Goal: Information Seeking & Learning: Learn about a topic

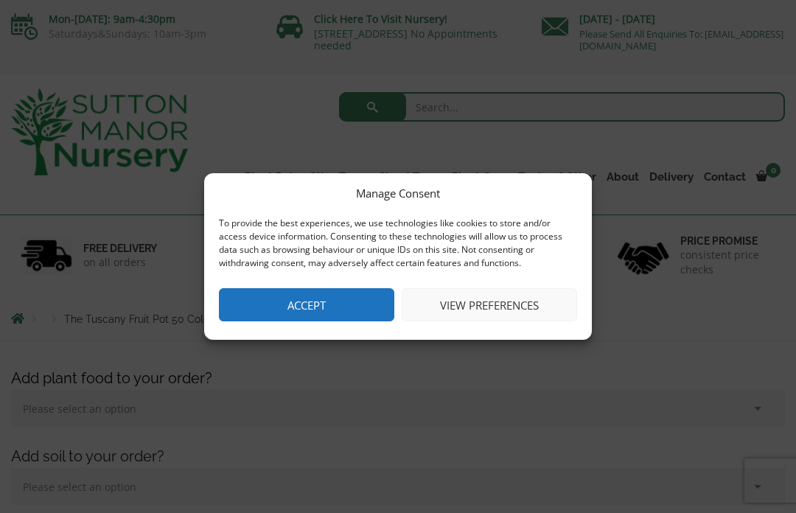
click at [292, 307] on button "Accept" at bounding box center [306, 304] width 175 height 33
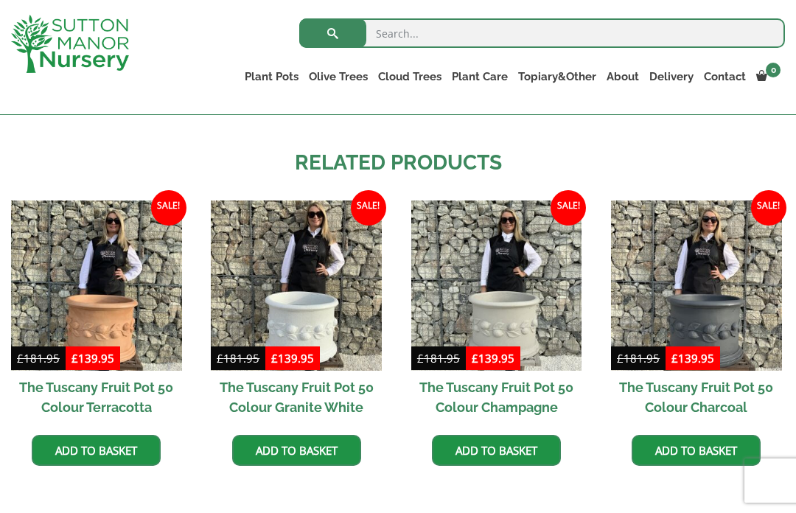
scroll to position [1162, 0]
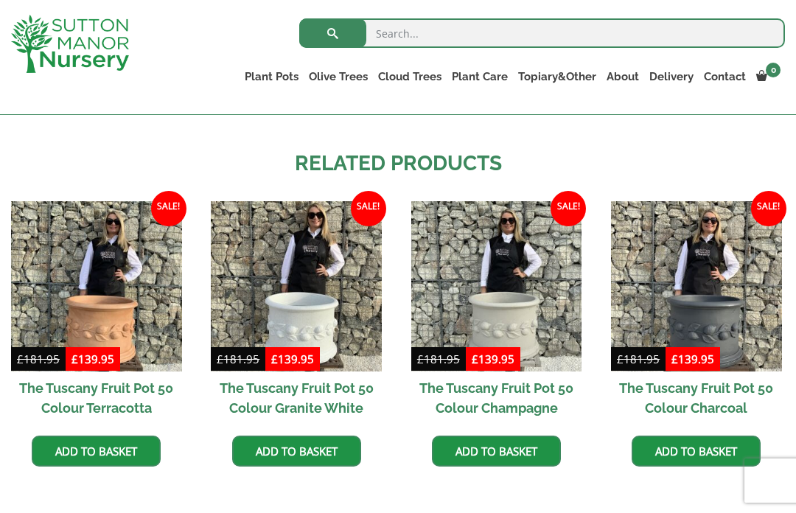
click at [88, 303] on img at bounding box center [96, 286] width 171 height 171
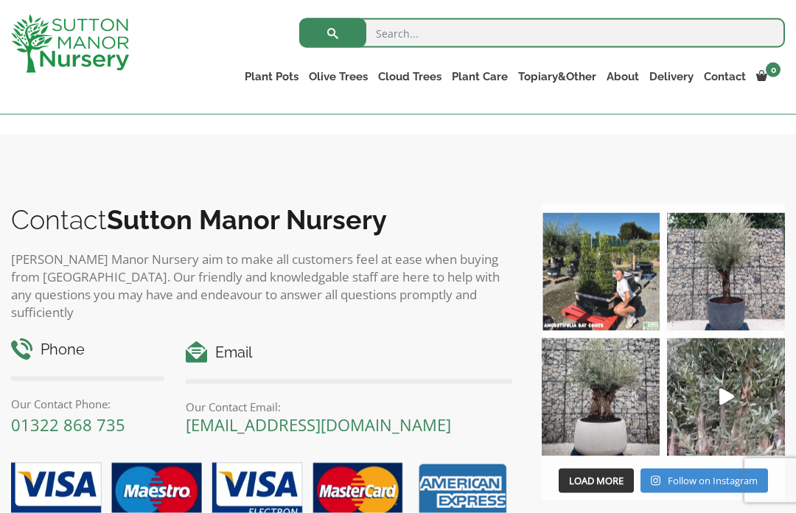
scroll to position [1607, 0]
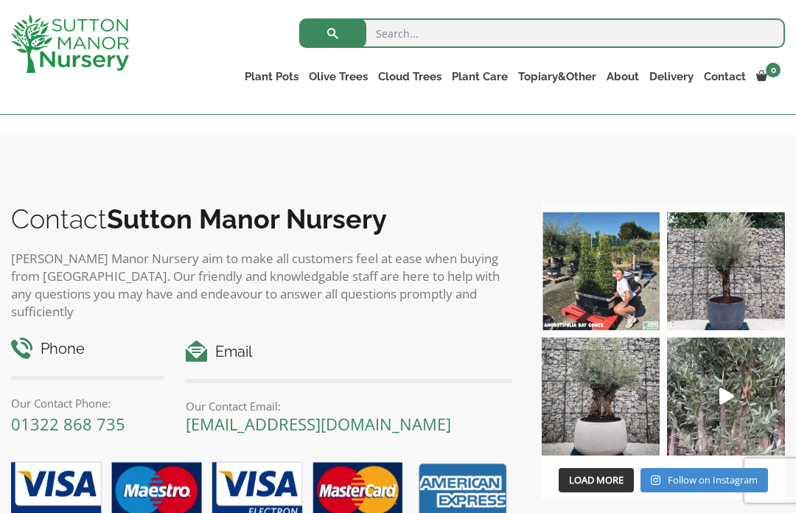
click at [715, 397] on img at bounding box center [726, 396] width 118 height 118
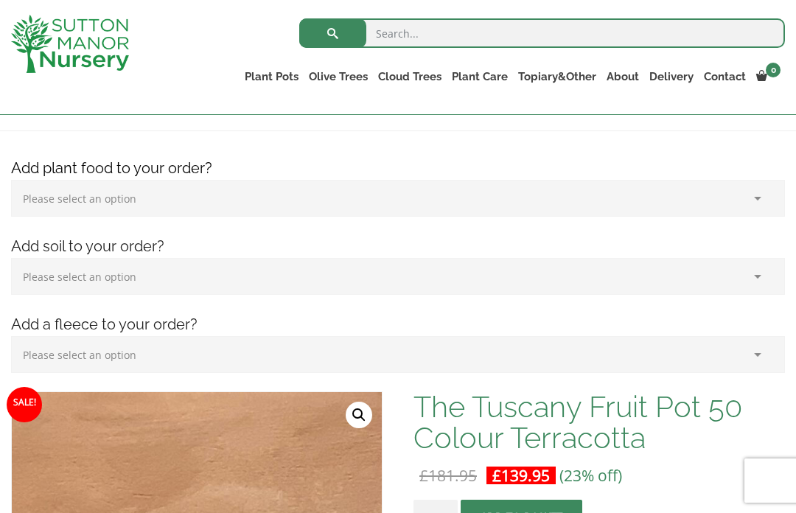
scroll to position [182, 0]
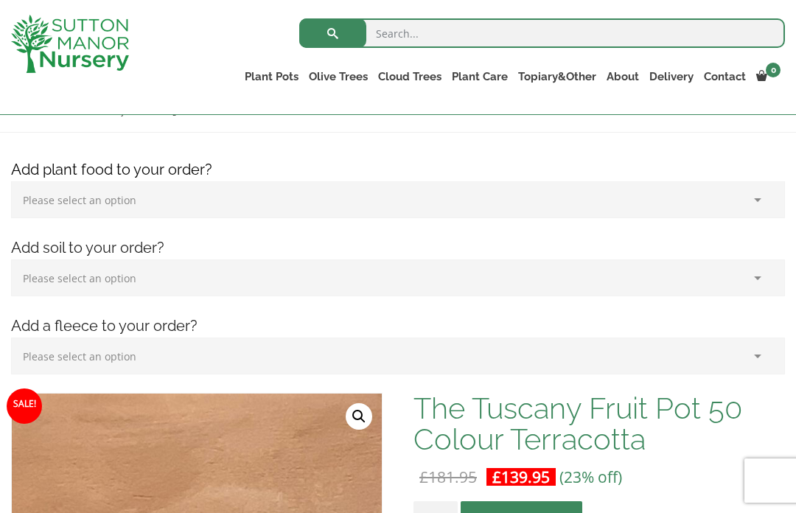
click at [334, 78] on link "Olive Trees" at bounding box center [338, 76] width 69 height 21
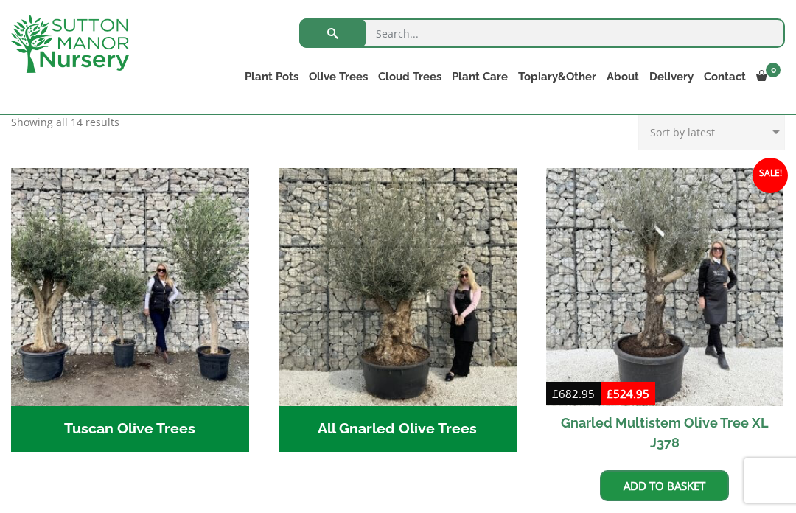
scroll to position [492, 0]
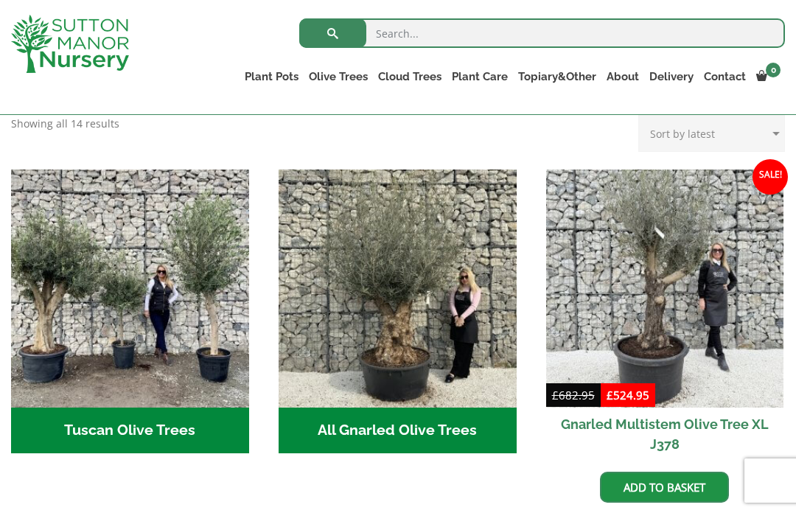
click at [154, 436] on h2 "Tuscan Olive Trees (5)" at bounding box center [130, 430] width 238 height 46
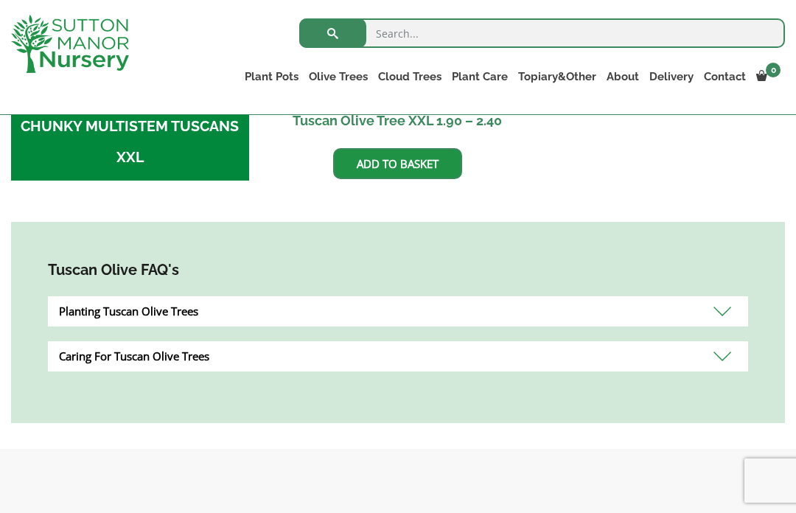
scroll to position [700, 0]
click at [118, 311] on div "Planting Tuscan Olive Trees" at bounding box center [398, 312] width 700 height 30
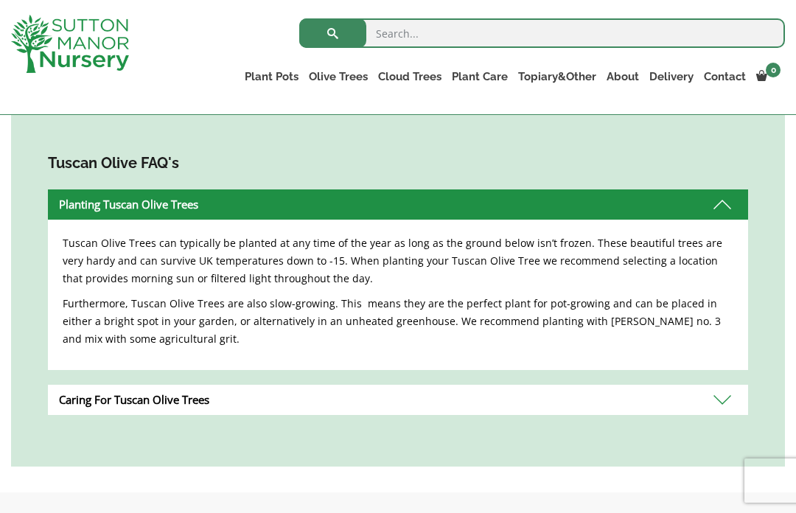
scroll to position [816, 0]
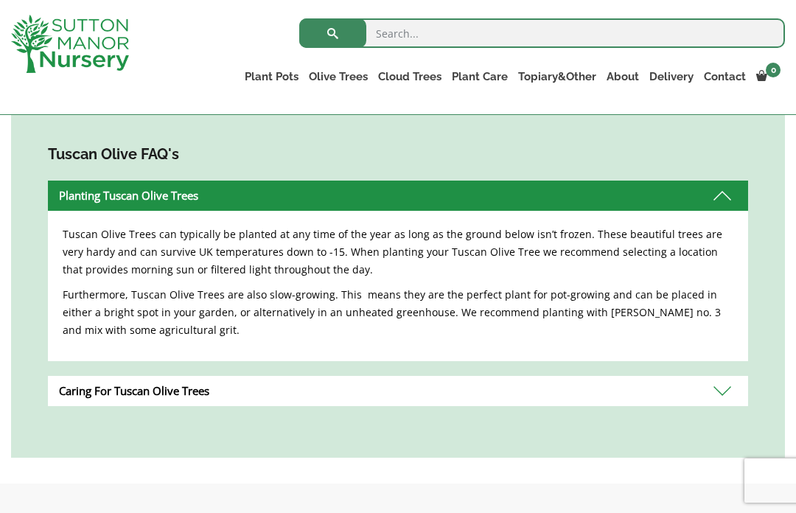
click at [80, 391] on div "Caring For Tuscan Olive Trees" at bounding box center [398, 391] width 700 height 30
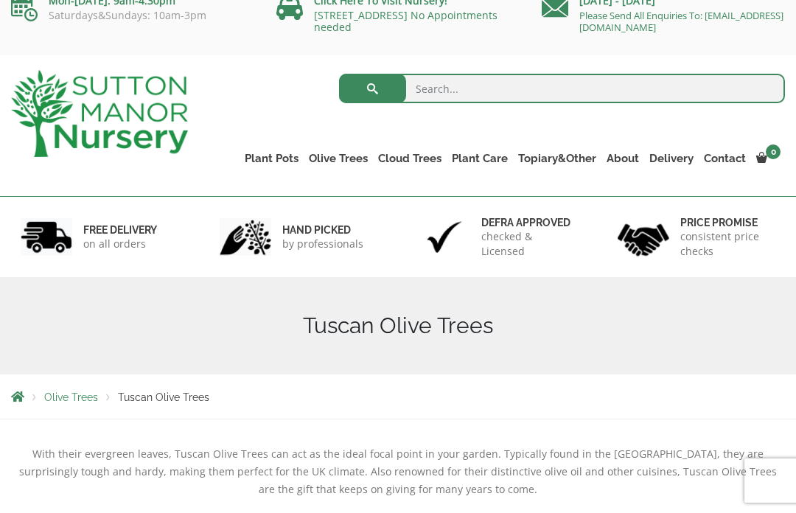
scroll to position [0, 0]
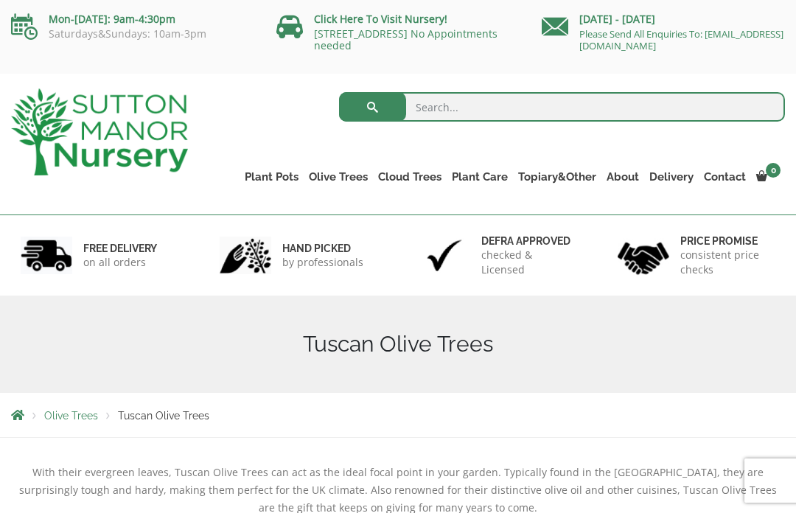
click at [0, 0] on link "Ligustrum Pom Poms" at bounding box center [0, 0] width 0 height 0
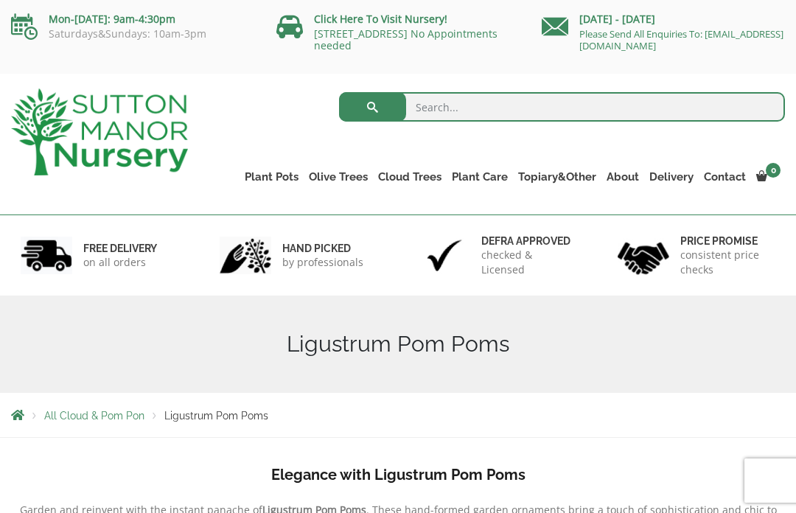
click at [0, 0] on link "Ilex Crenata Cloud Trees" at bounding box center [0, 0] width 0 height 0
click at [0, 0] on link "Castlewellan" at bounding box center [0, 0] width 0 height 0
click at [0, 0] on link "Ligustrum Pom Poms" at bounding box center [0, 0] width 0 height 0
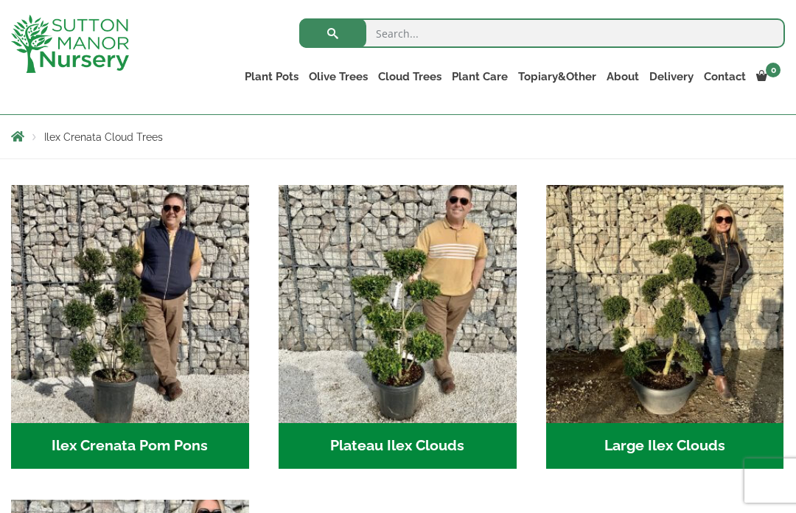
scroll to position [234, 0]
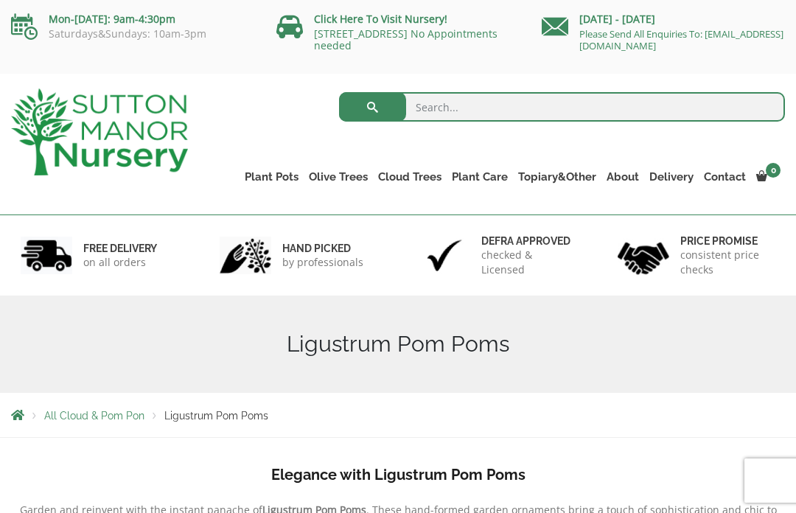
click at [0, 0] on link "Laurus Nobilis Bay Trees" at bounding box center [0, 0] width 0 height 0
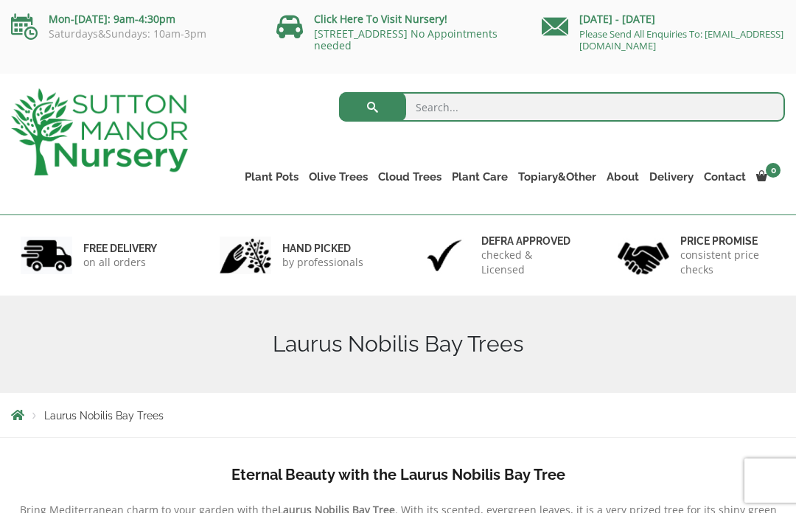
click at [546, 297] on div "Laurus Nobilis Bay Trees" at bounding box center [398, 343] width 796 height 97
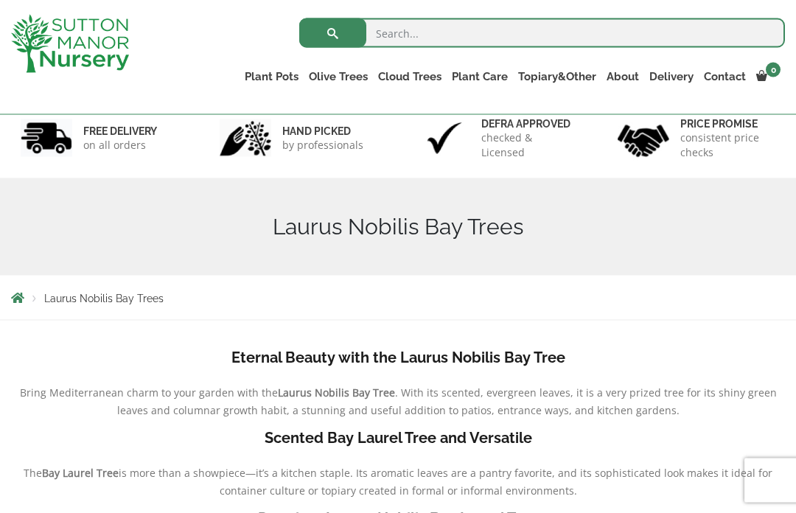
scroll to position [88, 0]
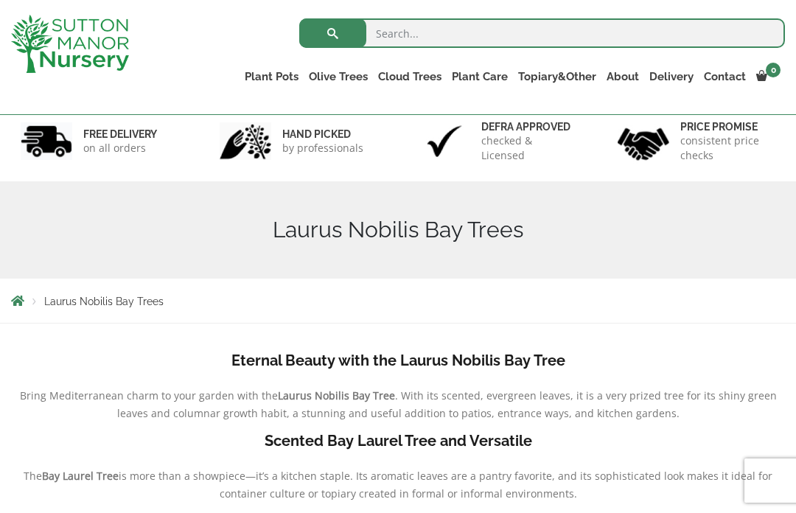
click at [0, 0] on link "Acers" at bounding box center [0, 0] width 0 height 0
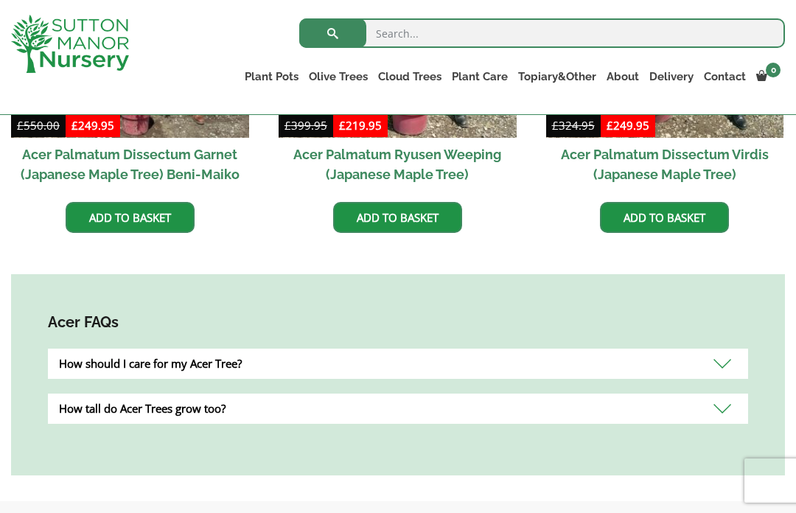
scroll to position [655, 0]
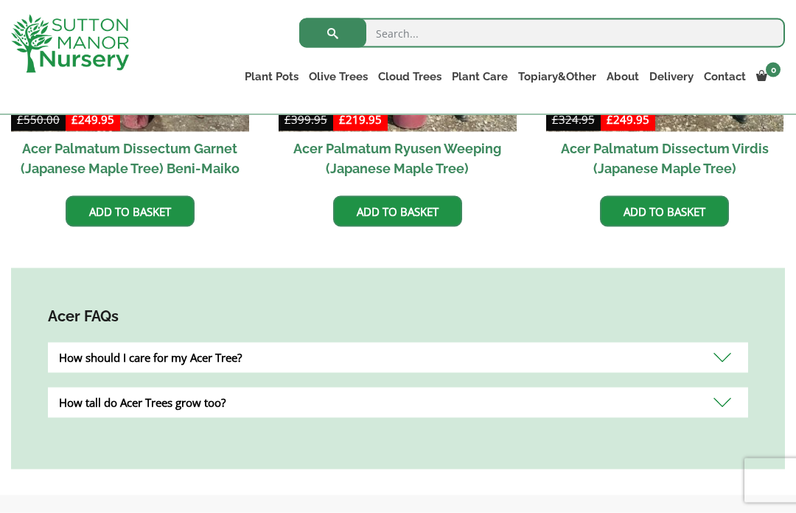
click at [118, 357] on div "How should I care for my Acer Tree?" at bounding box center [398, 358] width 700 height 30
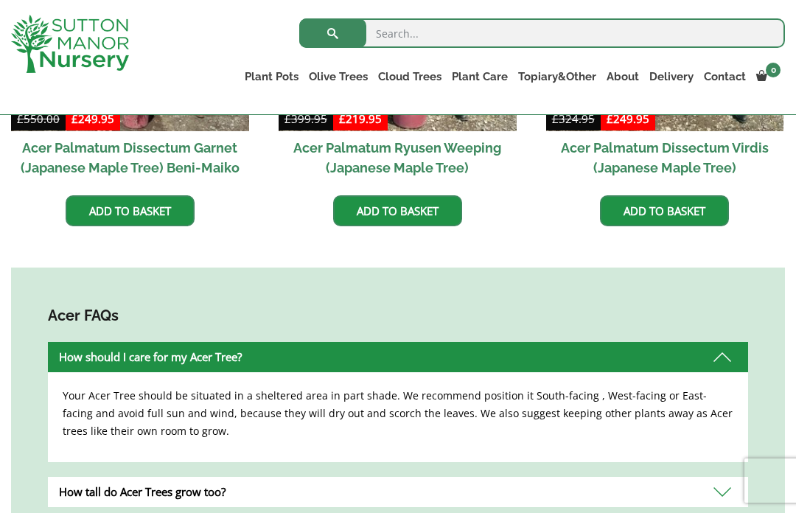
click at [110, 497] on div "How tall do Acer Trees grow too?" at bounding box center [398, 492] width 700 height 30
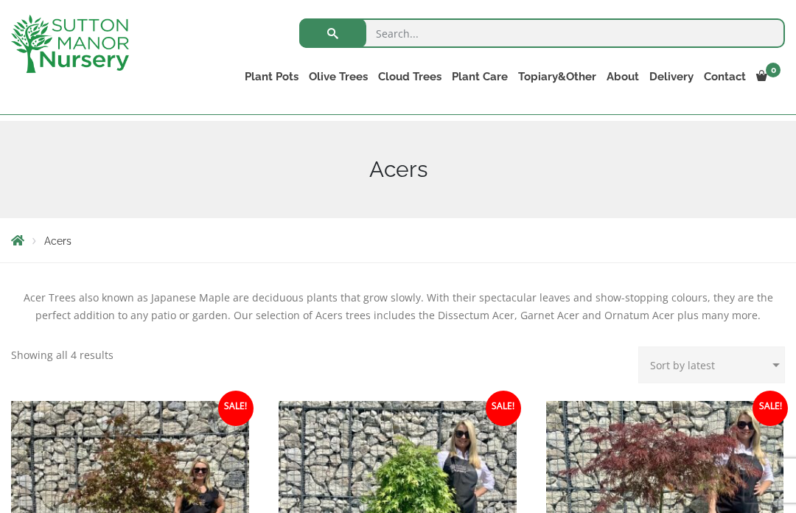
scroll to position [125, 0]
